Goal: Transaction & Acquisition: Download file/media

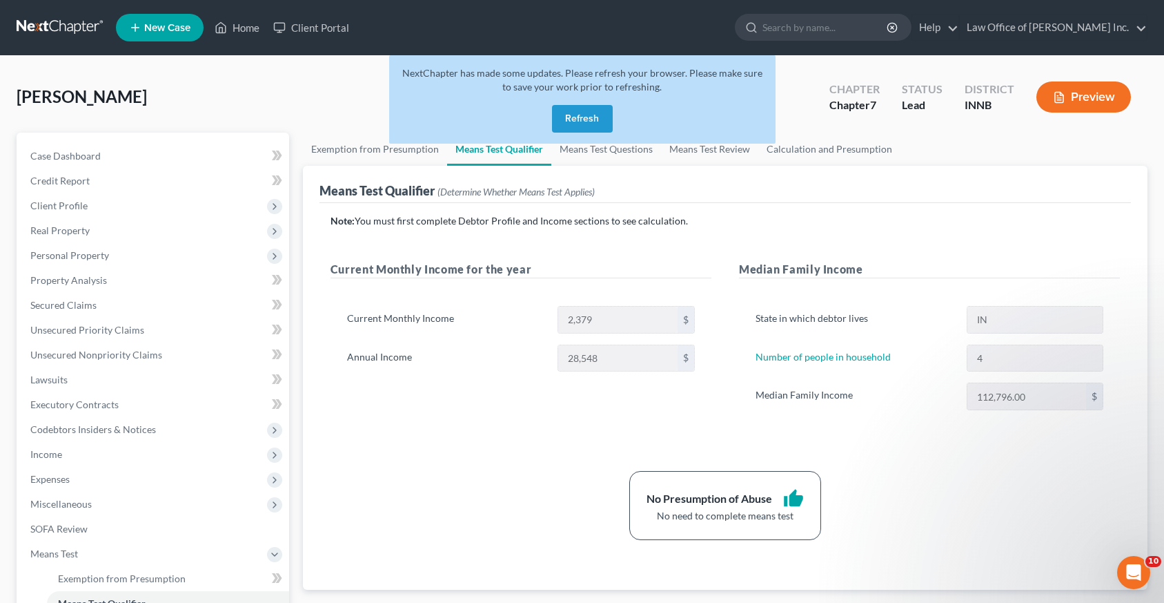
click at [584, 115] on button "Refresh" at bounding box center [582, 119] width 61 height 28
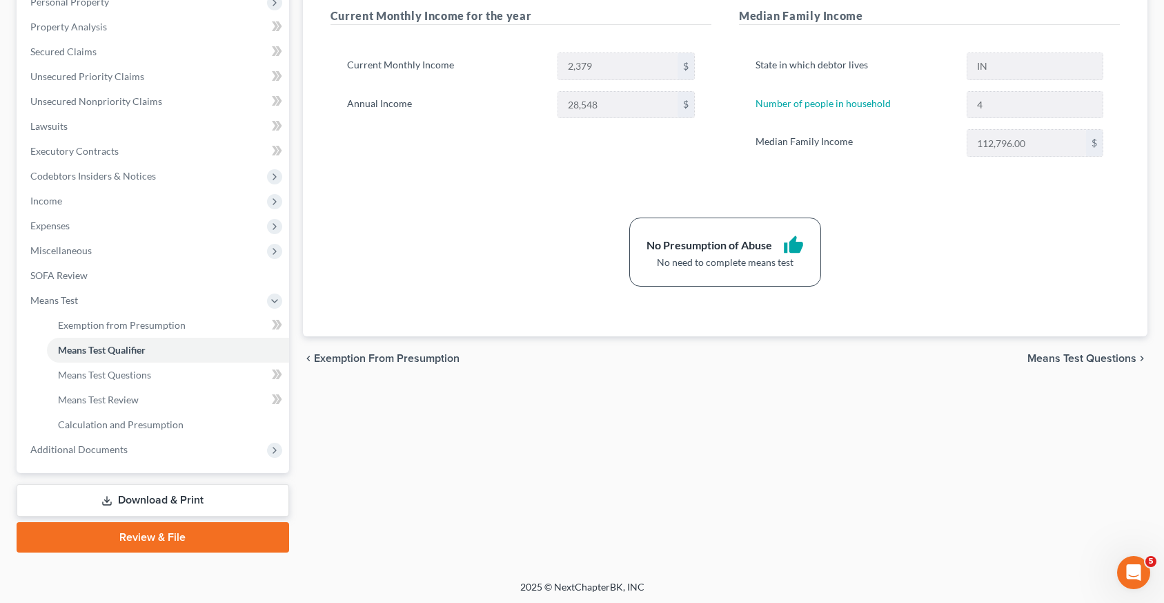
scroll to position [255, 0]
click at [159, 496] on link "Download & Print" at bounding box center [153, 498] width 273 height 32
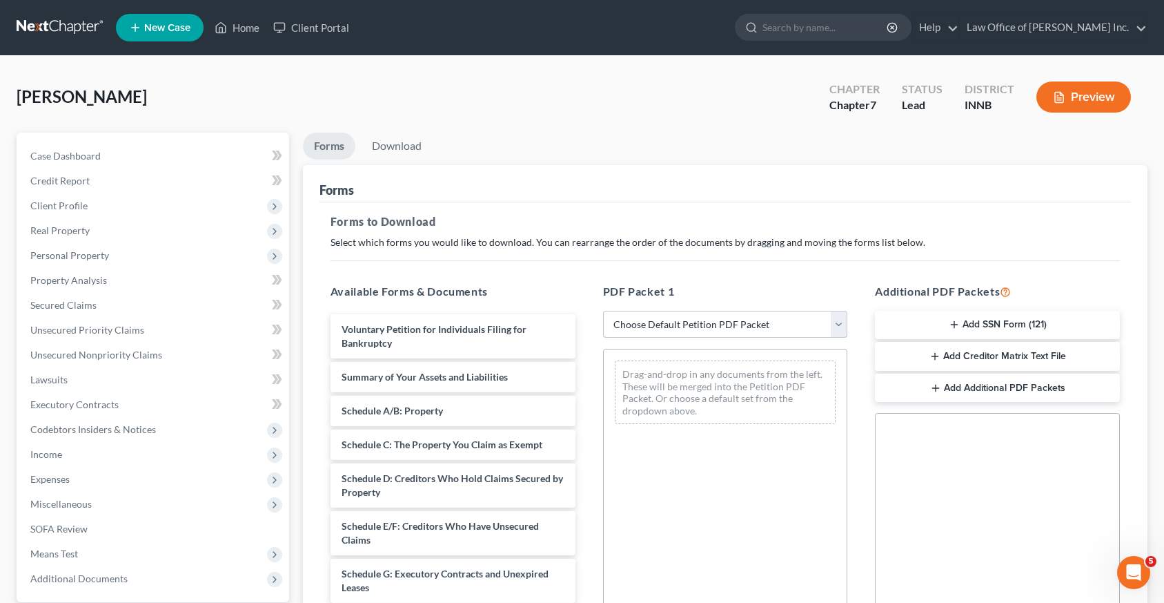
click at [836, 326] on select "Choose Default Petition PDF Packet Complete Bankruptcy Petition (all forms and …" at bounding box center [725, 325] width 245 height 28
select select "4"
click at [603, 311] on select "Choose Default Petition PDF Packet Complete Bankruptcy Petition (all forms and …" at bounding box center [725, 325] width 245 height 28
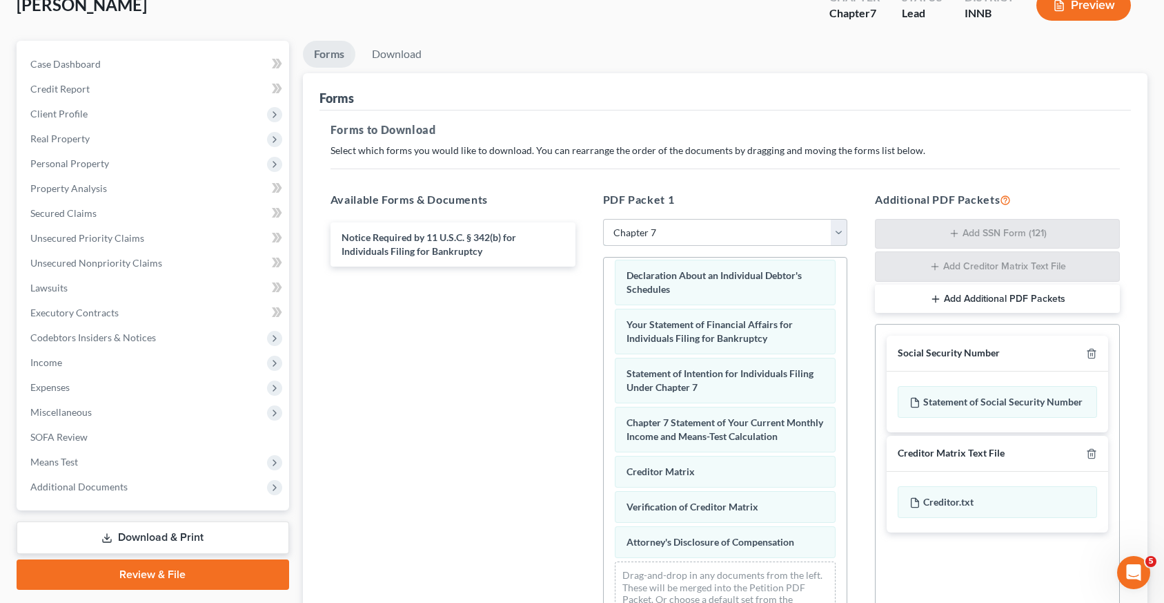
scroll to position [251, 0]
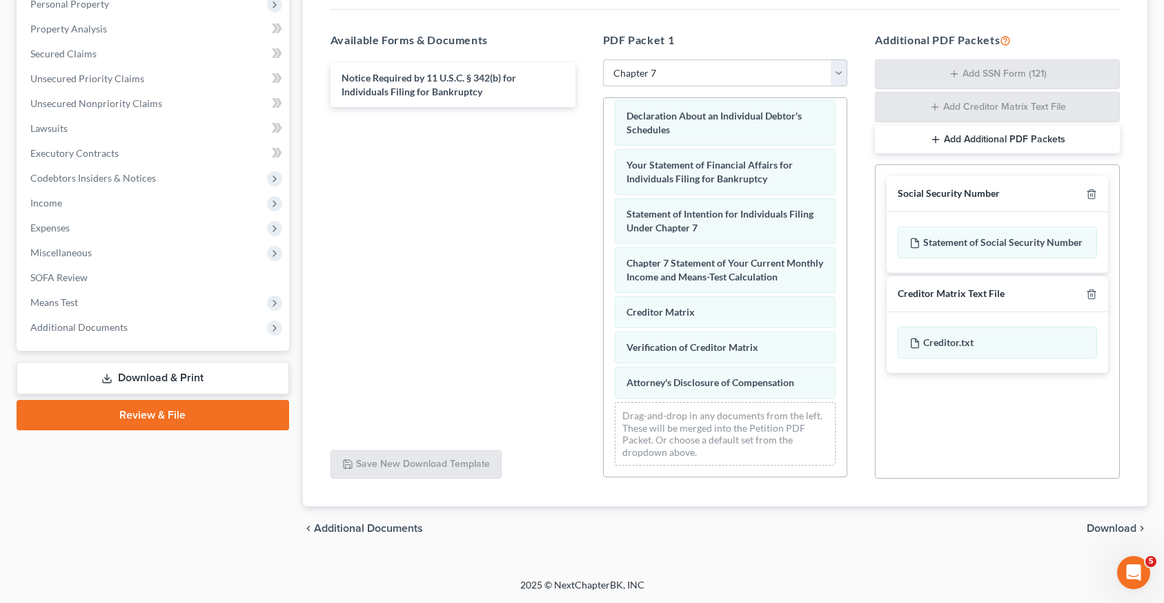
click at [1104, 526] on span "Download" at bounding box center [1112, 527] width 50 height 11
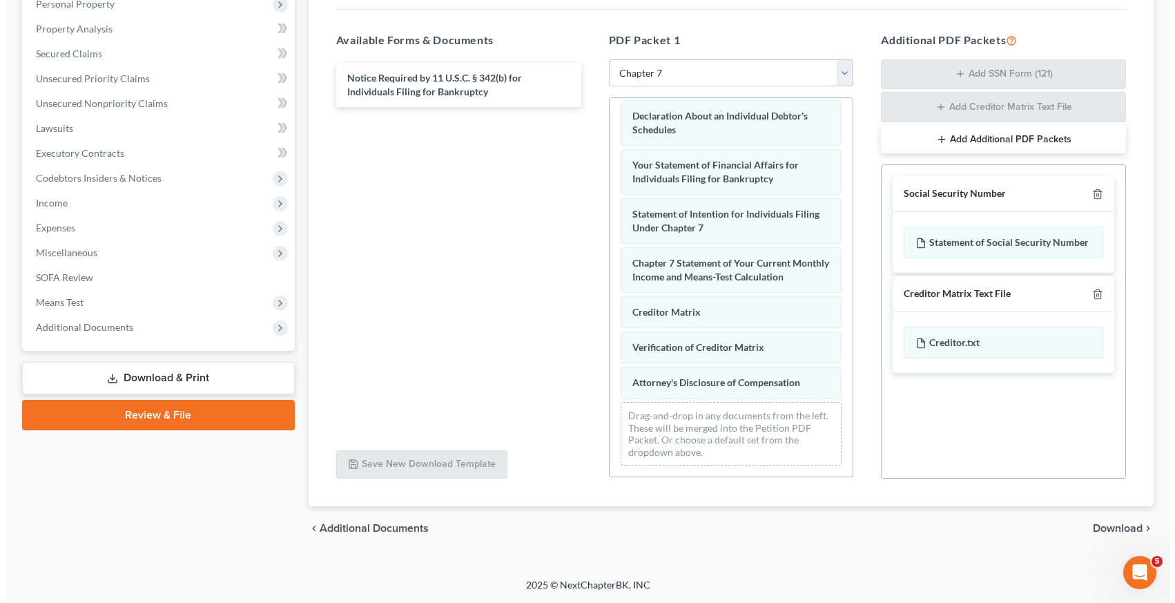
scroll to position [131, 0]
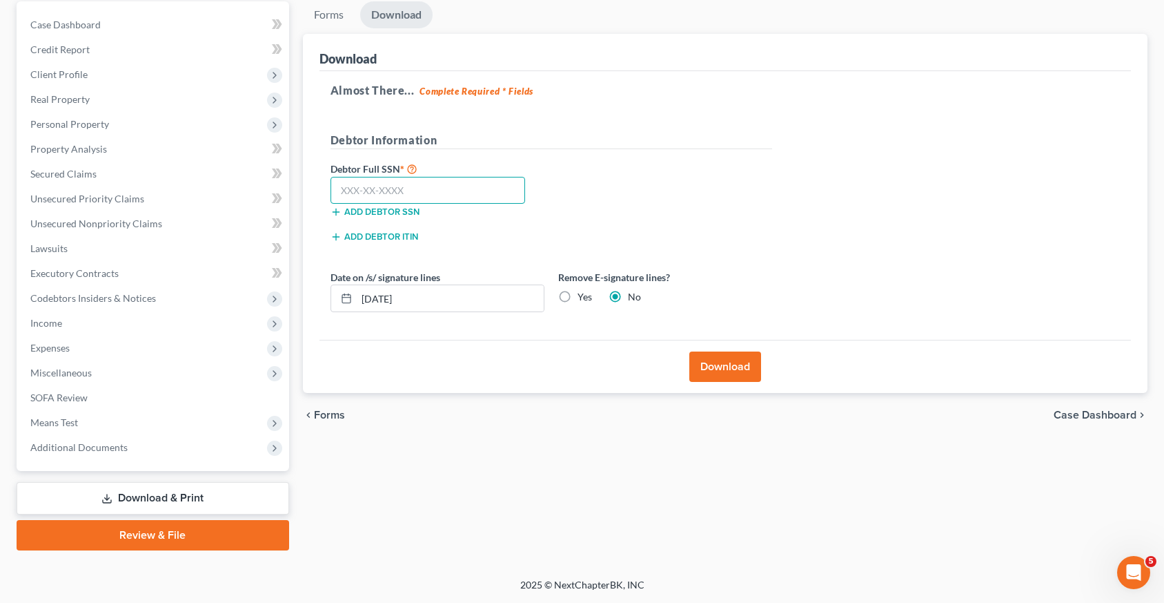
click at [340, 193] on input "text" at bounding box center [428, 191] width 195 height 28
type input "324-64-9391"
click at [578, 295] on label "Yes" at bounding box center [585, 297] width 14 height 14
click at [583, 295] on input "Yes" at bounding box center [587, 294] width 9 height 9
radio input "true"
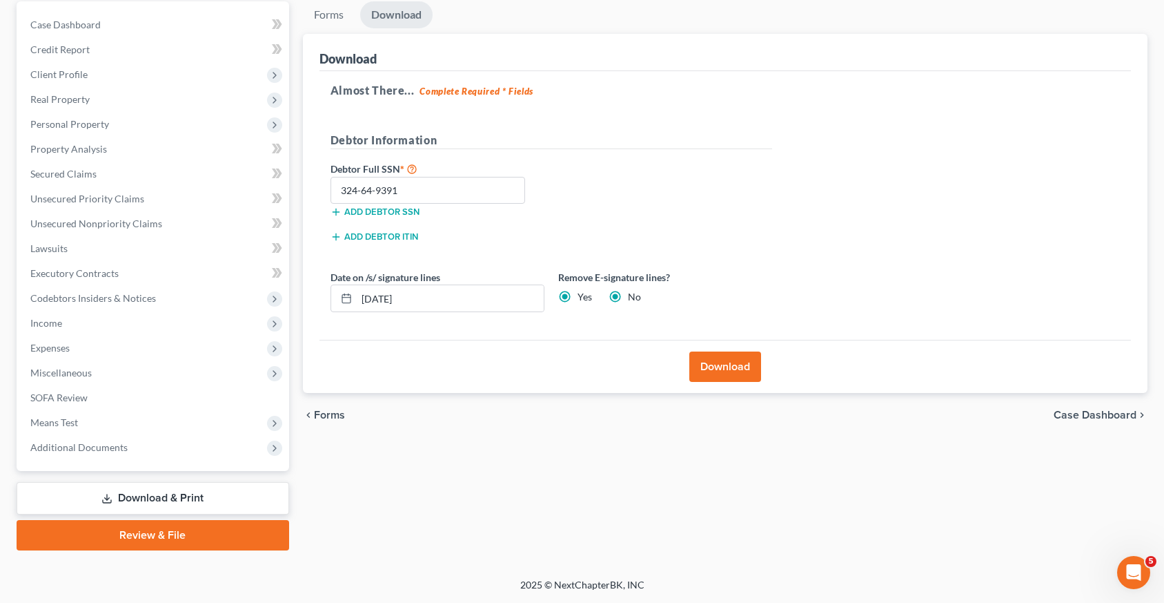
radio input "false"
drag, startPoint x: 444, startPoint y: 295, endPoint x: 358, endPoint y: 302, distance: 87.2
click at [358, 302] on input "09/16/2025" at bounding box center [450, 298] width 187 height 26
click at [729, 373] on button "Download" at bounding box center [725, 366] width 72 height 30
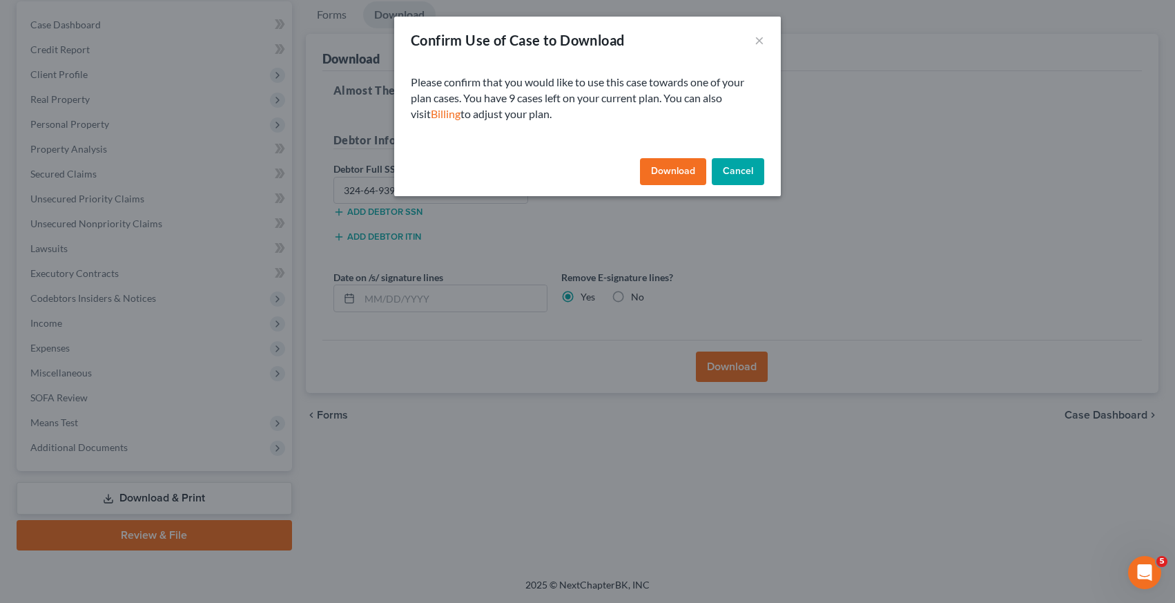
click at [667, 172] on button "Download" at bounding box center [673, 172] width 66 height 28
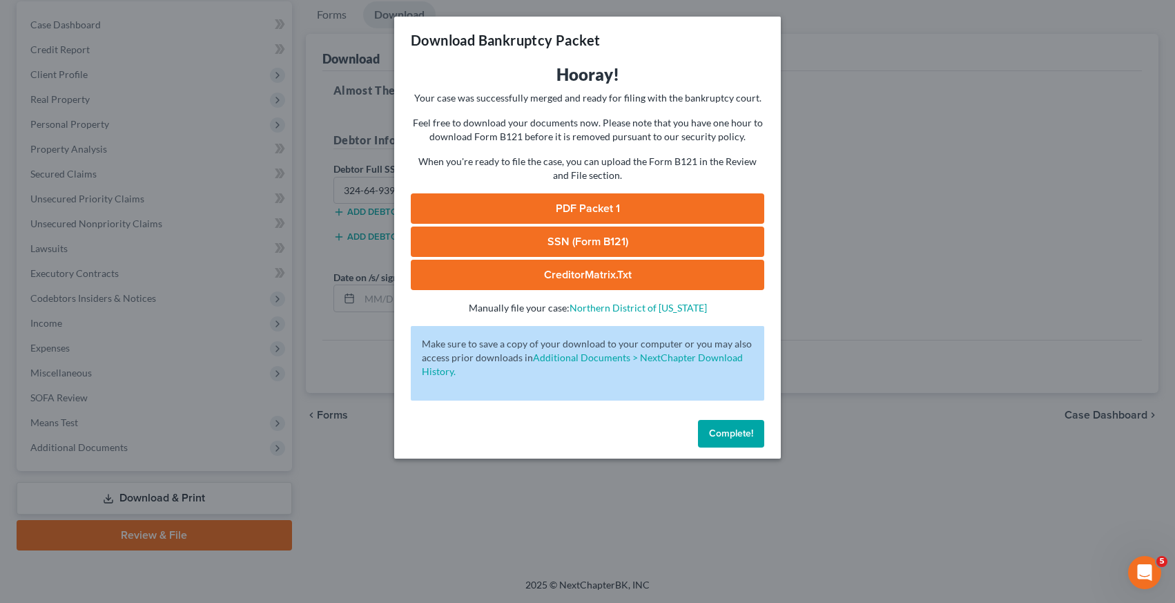
click at [592, 211] on link "PDF Packet 1" at bounding box center [587, 208] width 353 height 30
click at [589, 236] on link "SSN (Form B121)" at bounding box center [587, 241] width 353 height 30
